Goal: Information Seeking & Learning: Learn about a topic

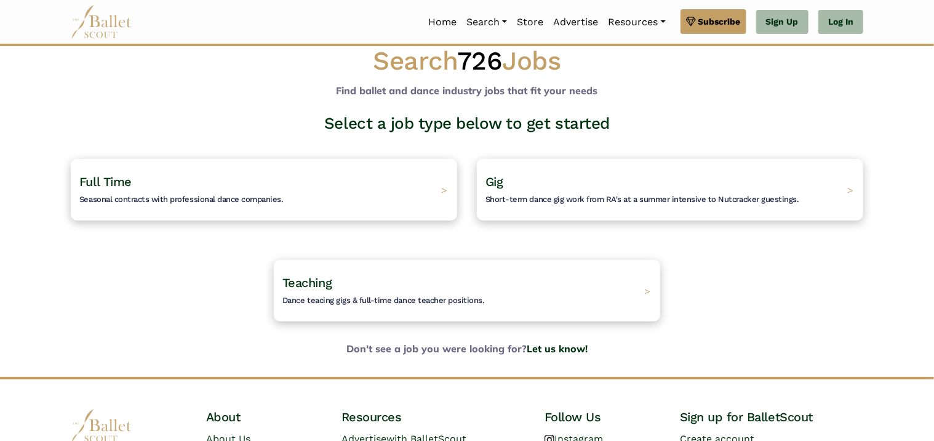
scroll to position [12, 0]
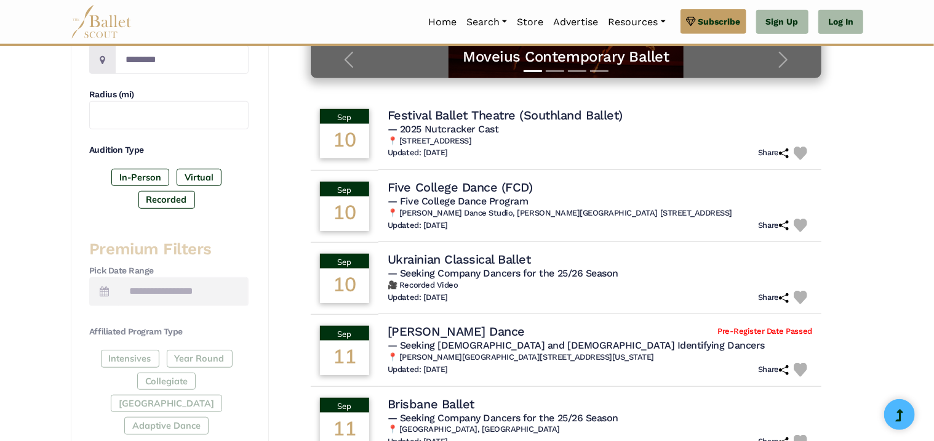
scroll to position [246, 0]
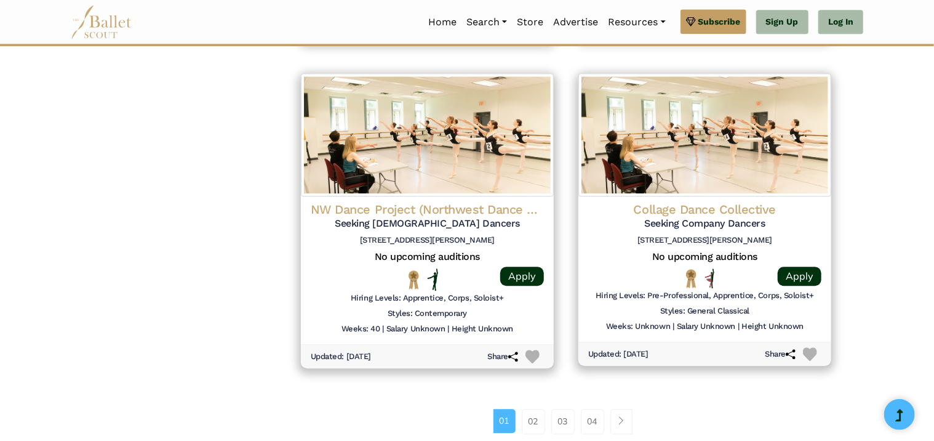
scroll to position [1538, 0]
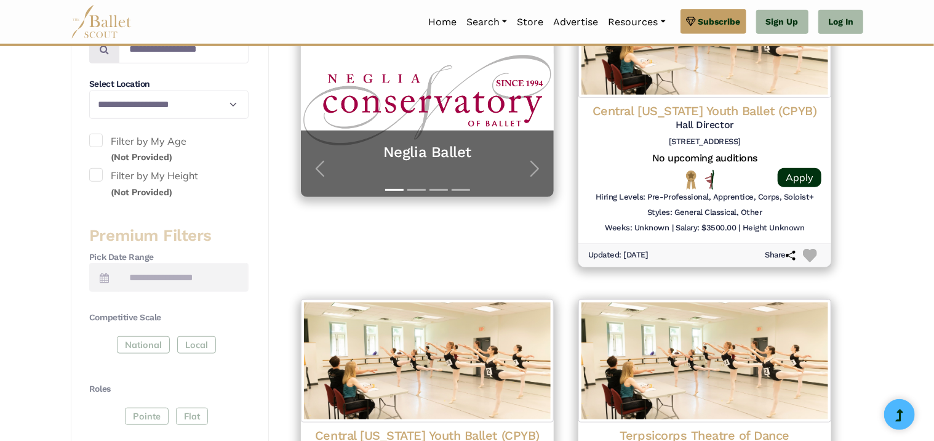
scroll to position [554, 0]
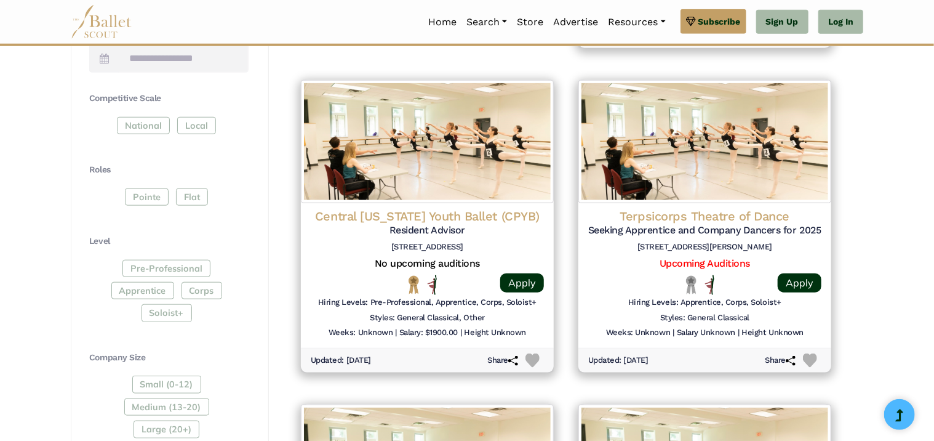
click at [403, 292] on div at bounding box center [427, 285] width 97 height 20
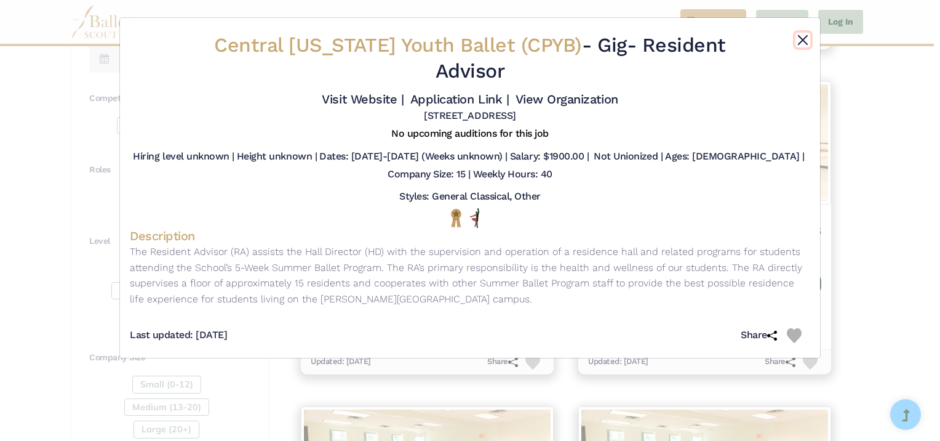
click at [807, 36] on button "Close" at bounding box center [803, 40] width 15 height 15
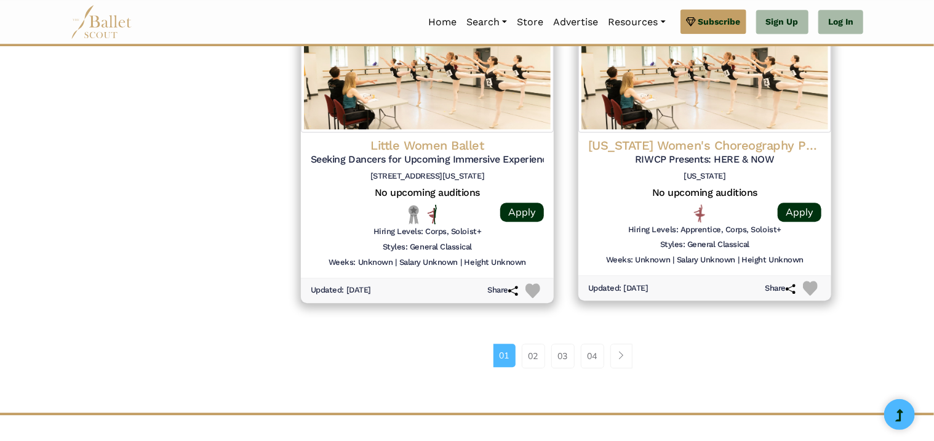
scroll to position [1499, 0]
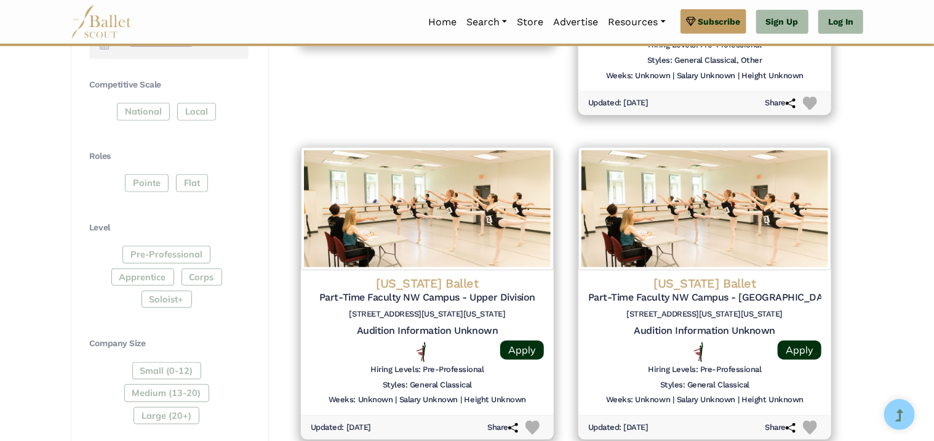
scroll to position [677, 0]
